Goal: Task Accomplishment & Management: Manage account settings

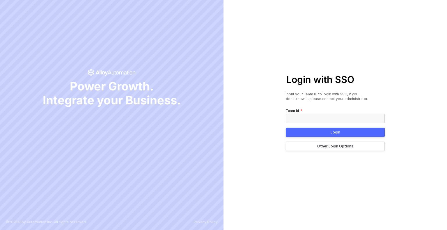
click at [329, 150] on button "Other Login Options" at bounding box center [335, 146] width 99 height 9
click at [327, 146] on div "Other Login Options" at bounding box center [335, 146] width 36 height 5
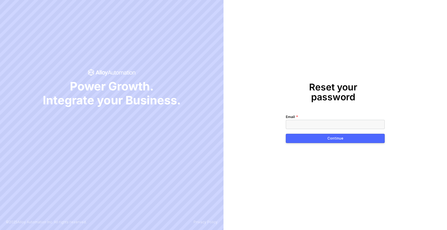
click at [292, 120] on input "Email" at bounding box center [335, 124] width 99 height 9
type input "keshav.gupta@sap.com"
drag, startPoint x: 323, startPoint y: 137, endPoint x: 319, endPoint y: 136, distance: 3.9
click at [323, 138] on button "Continue" at bounding box center [335, 138] width 99 height 9
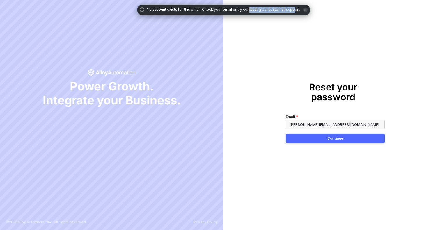
drag, startPoint x: 248, startPoint y: 10, endPoint x: 303, endPoint y: 24, distance: 57.0
click at [292, 8] on span "No account exists for this email. Check your email or try contacting our custom…" at bounding box center [224, 10] width 154 height 6
drag, startPoint x: 262, startPoint y: 89, endPoint x: 253, endPoint y: 86, distance: 9.2
click at [262, 89] on div "Reset your password Email keshav.gupta@sap.com Continue" at bounding box center [334, 115] width 223 height 230
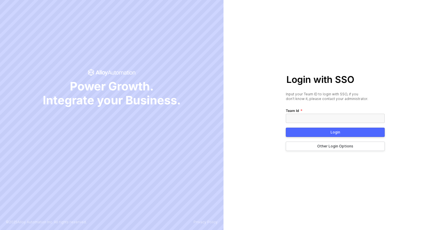
click at [280, 180] on div "Login with SSO Input your Team ID to login with SSO, if you don’t know it, plea…" at bounding box center [334, 115] width 223 height 230
click at [334, 147] on div "Other Login Options" at bounding box center [335, 146] width 36 height 5
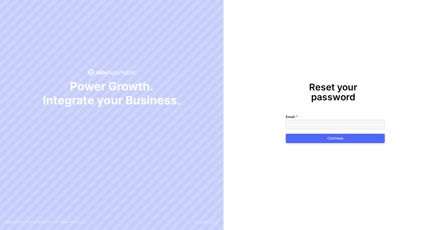
click at [299, 122] on input "Email" at bounding box center [335, 124] width 99 height 9
type input "keshav.gupta@sap.com"
click at [324, 134] on button "Continue" at bounding box center [335, 138] width 99 height 9
